Goal: Find specific page/section: Find specific page/section

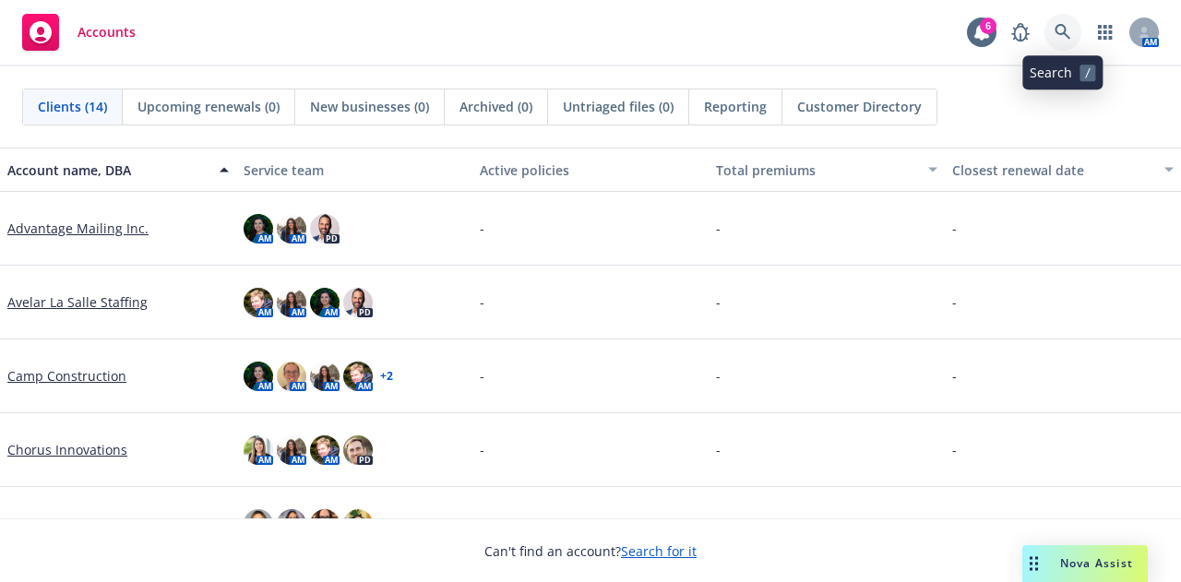
click at [1061, 28] on icon at bounding box center [1062, 32] width 17 height 17
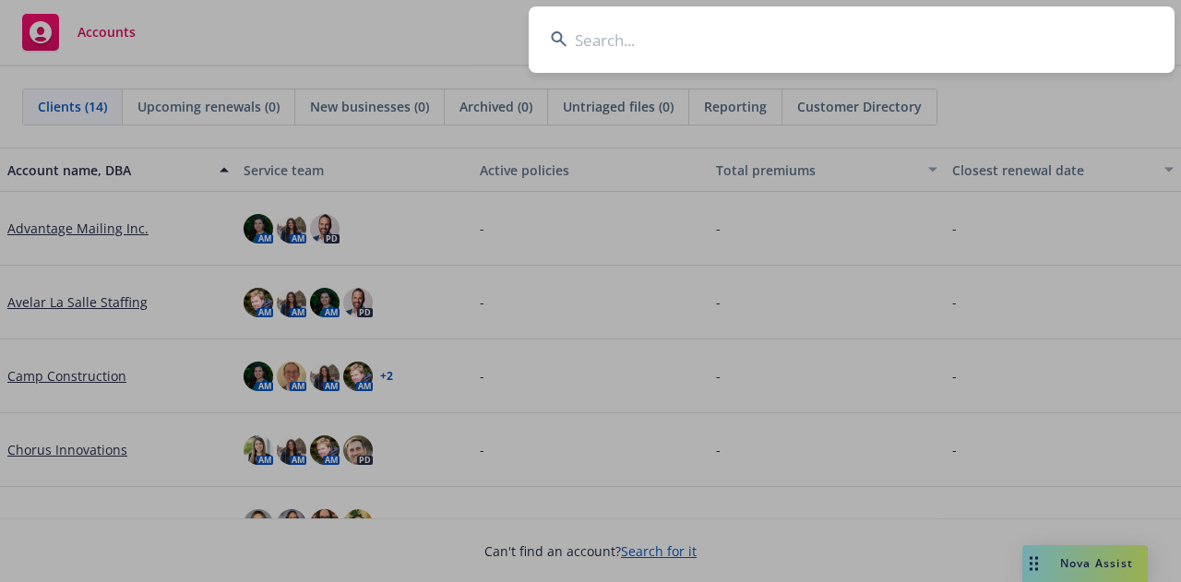
click at [746, 62] on input at bounding box center [852, 39] width 646 height 66
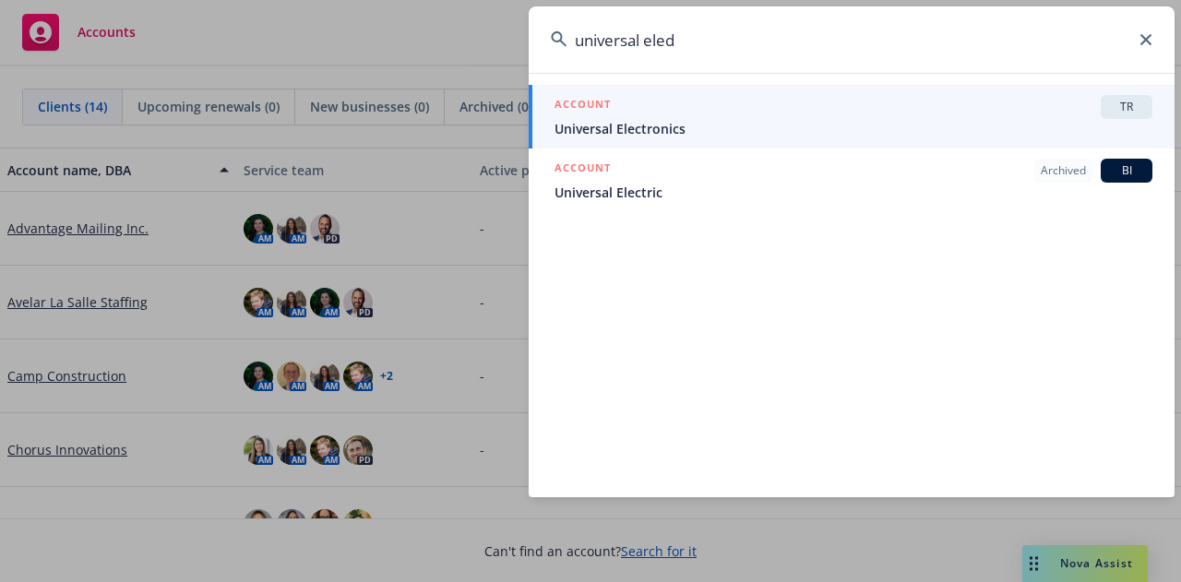
type input "universal eled"
click at [694, 123] on span "Universal Electronics" at bounding box center [853, 128] width 598 height 19
